Goal: Find specific page/section: Find specific page/section

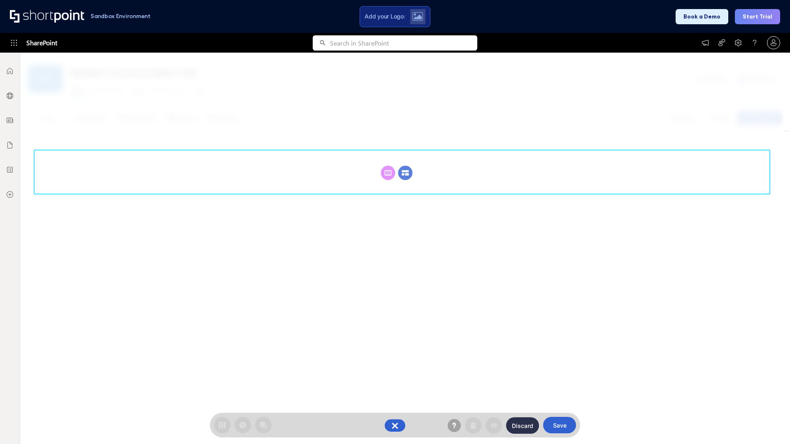
scroll to position [113, 0]
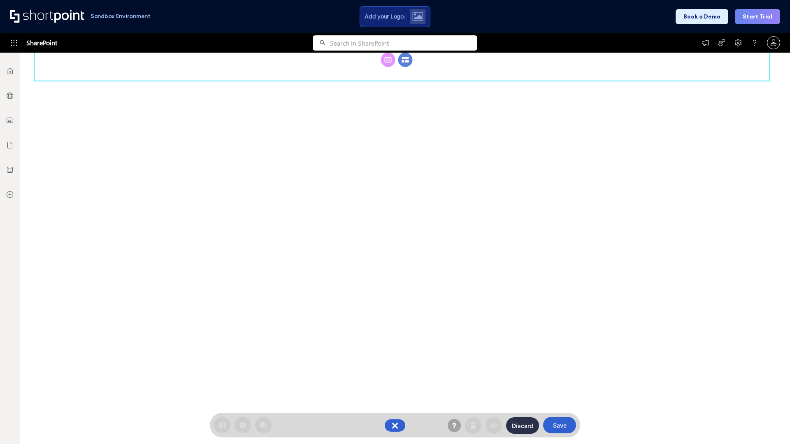
click at [405, 67] on circle at bounding box center [405, 60] width 14 height 14
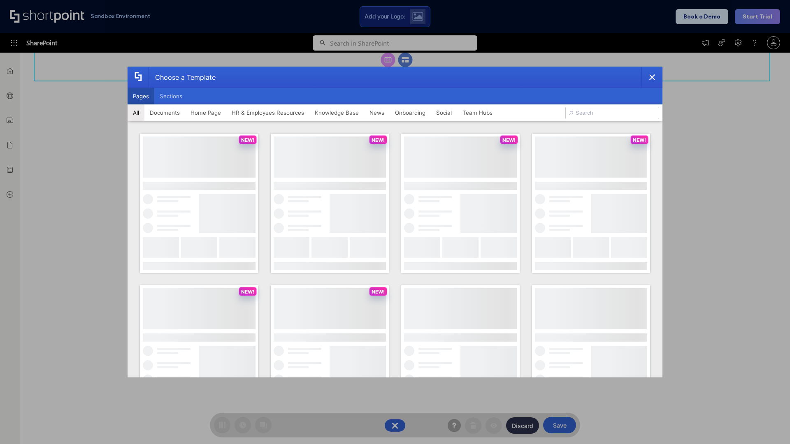
scroll to position [0, 0]
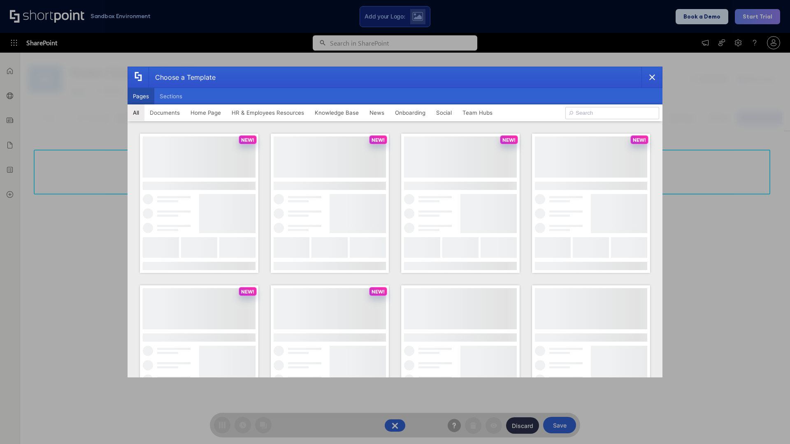
click at [141, 96] on button "Pages" at bounding box center [140, 96] width 27 height 16
type input "HR 3"
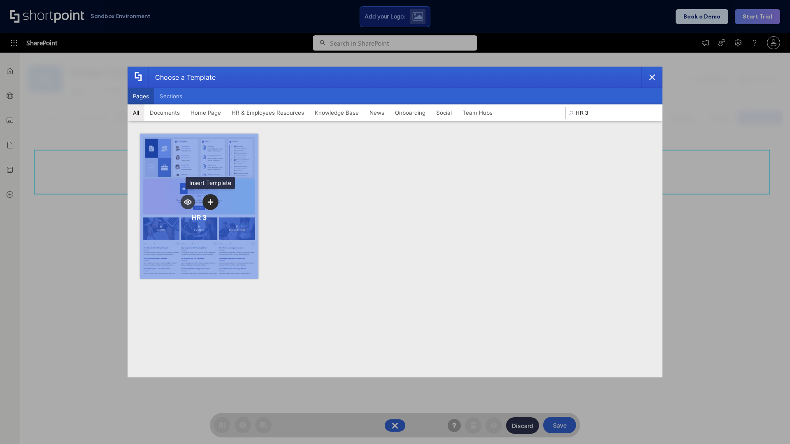
click at [210, 202] on icon "template selector" at bounding box center [210, 202] width 6 height 6
